Goal: Information Seeking & Learning: Learn about a topic

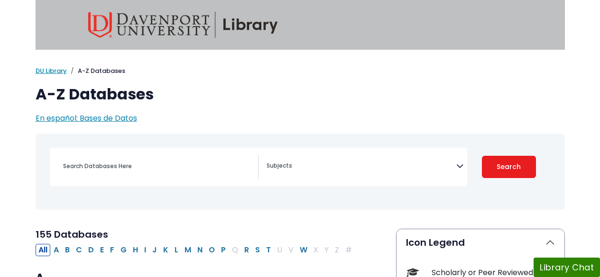
select select "Database Subject Filter"
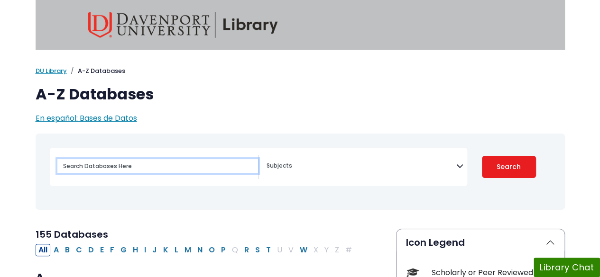
click at [204, 159] on input "Search database by title or keyword" at bounding box center [157, 166] width 201 height 14
type input "plasma fraction"
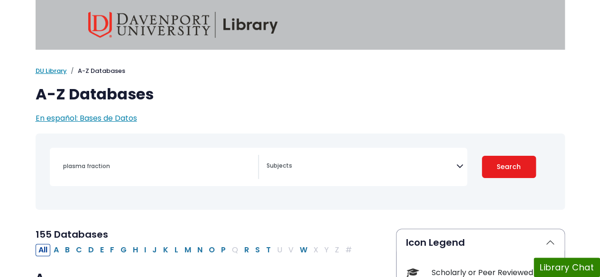
click at [517, 166] on button "Search" at bounding box center [509, 167] width 54 height 22
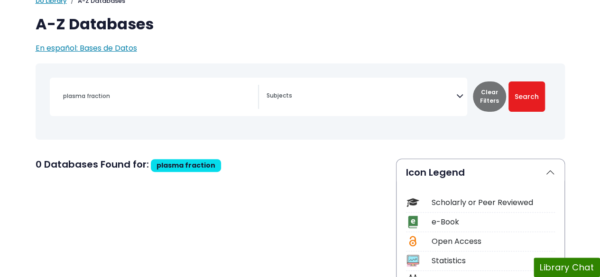
scroll to position [74, 0]
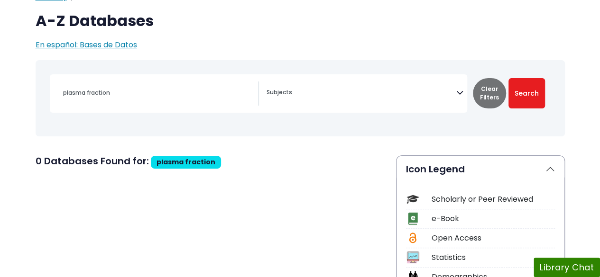
click at [455, 103] on span "Search filters" at bounding box center [362, 94] width 190 height 24
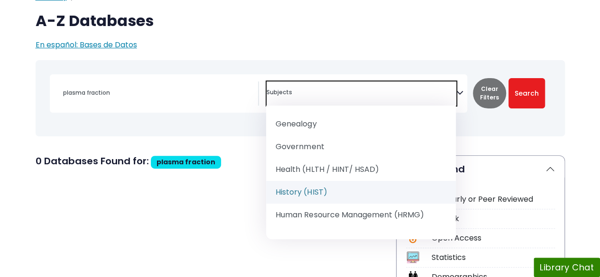
scroll to position [609, 0]
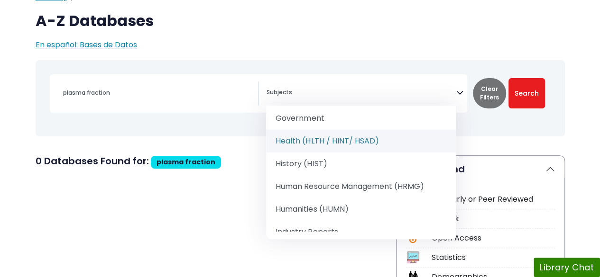
select select "219061"
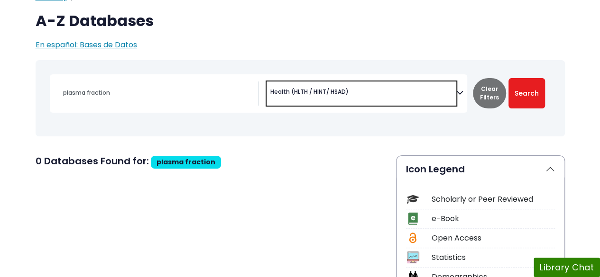
scroll to position [312, 0]
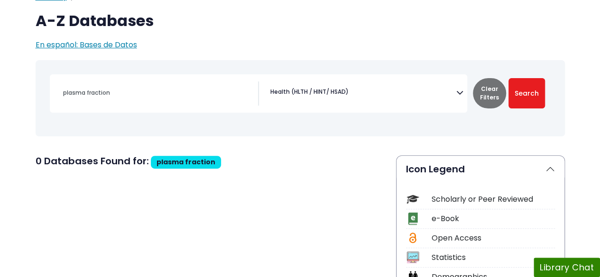
click at [216, 104] on div "plasma fraction" at bounding box center [154, 94] width 209 height 24
click at [184, 100] on div "plasma fraction" at bounding box center [157, 93] width 201 height 23
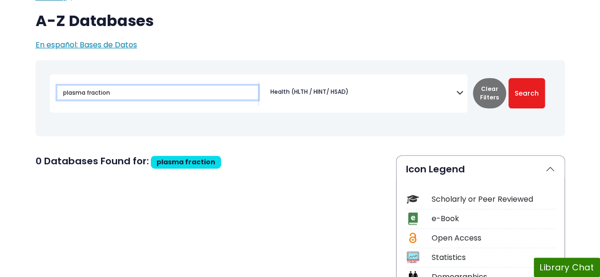
click at [162, 96] on input "plasma fraction" at bounding box center [157, 93] width 201 height 14
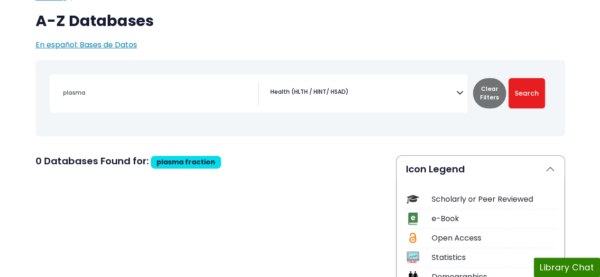
click at [524, 89] on button "Search" at bounding box center [526, 93] width 37 height 30
click at [204, 84] on div "plasma" at bounding box center [157, 93] width 201 height 23
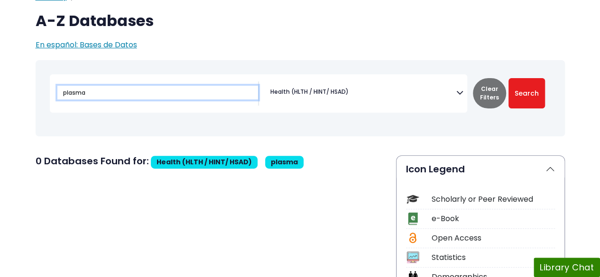
click at [147, 92] on input "plasma" at bounding box center [157, 93] width 201 height 14
type input "p"
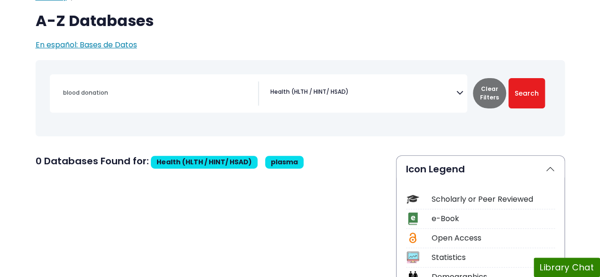
click at [523, 92] on button "Search" at bounding box center [526, 93] width 37 height 30
click at [525, 85] on button "Search" at bounding box center [526, 93] width 37 height 30
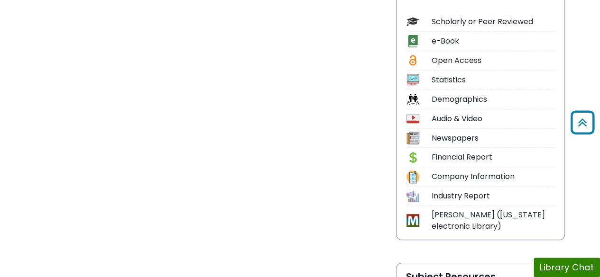
scroll to position [251, 0]
click at [525, 22] on div "Scholarly or Peer Reviewed" at bounding box center [493, 22] width 123 height 11
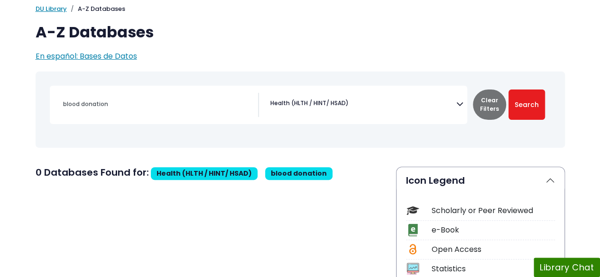
scroll to position [69, 0]
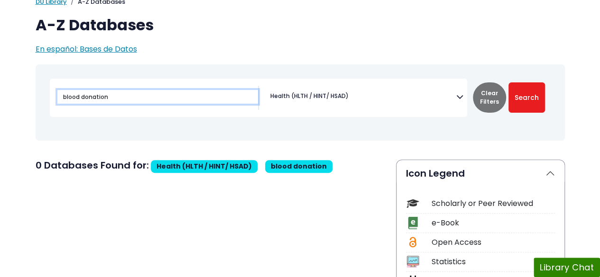
click at [215, 100] on input "blood donation" at bounding box center [157, 97] width 201 height 14
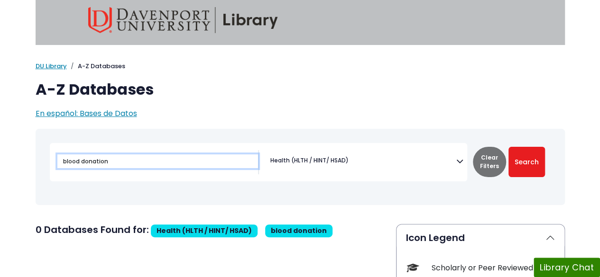
scroll to position [0, 0]
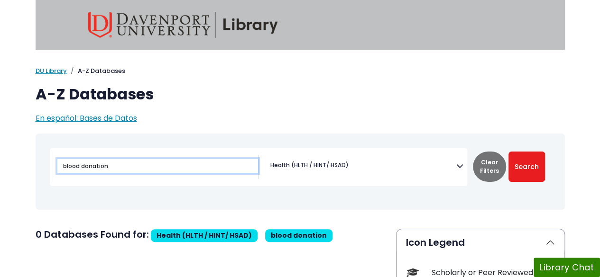
click at [142, 170] on input "blood donation" at bounding box center [157, 166] width 201 height 14
type input "b"
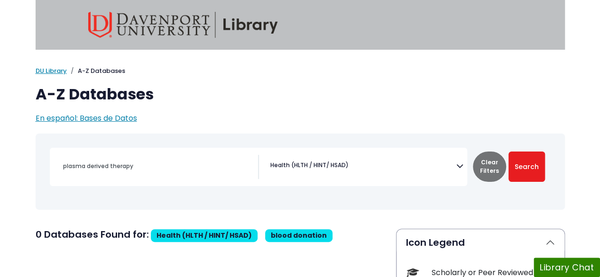
click at [538, 172] on button "Search" at bounding box center [526, 167] width 37 height 30
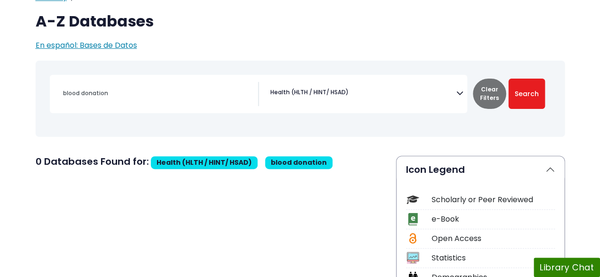
scroll to position [74, 0]
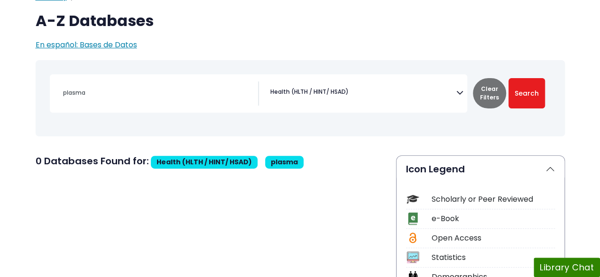
type input "plasma fraction"
select select "Database Subject Filter"
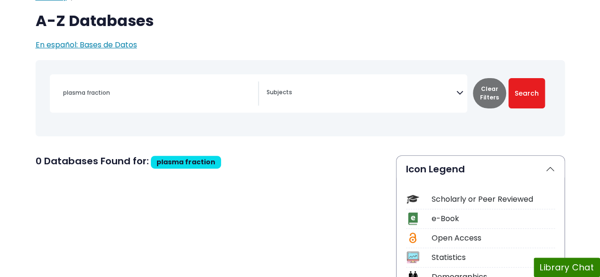
scroll to position [13, 0]
